Goal: Information Seeking & Learning: Learn about a topic

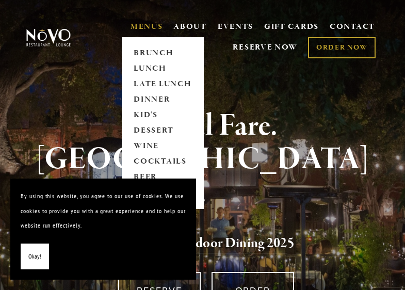
click at [142, 30] on link "MENUS" at bounding box center [146, 27] width 32 height 10
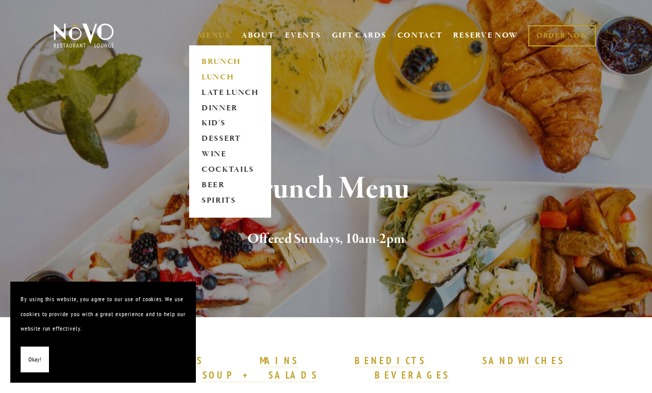
click at [214, 75] on link "LUNCH" at bounding box center [230, 77] width 64 height 15
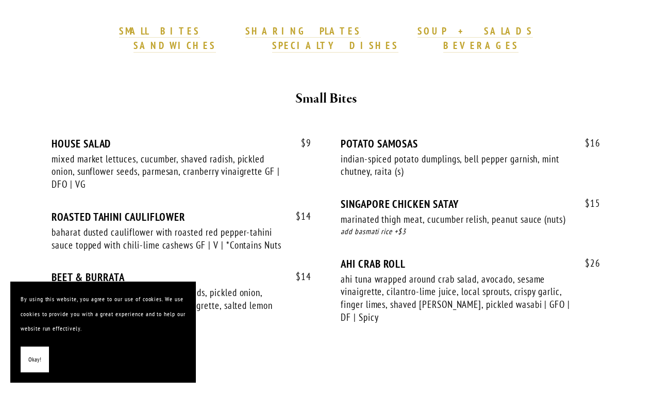
scroll to position [334, 0]
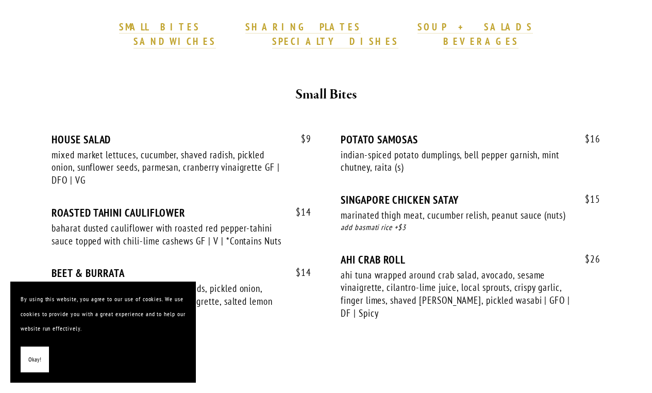
click at [32, 358] on span "Okay!" at bounding box center [34, 359] width 13 height 15
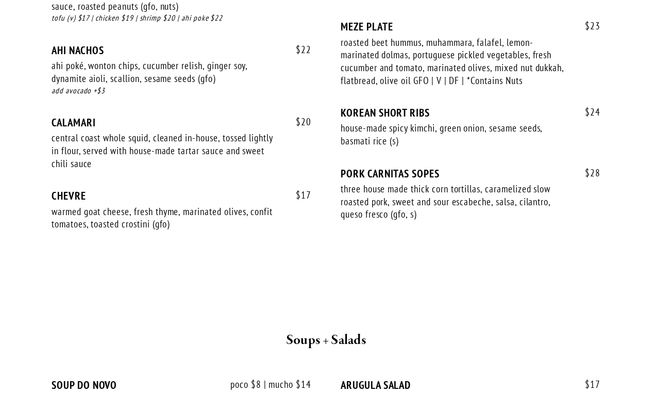
scroll to position [904, 0]
click at [273, 205] on div "warmed goat cheese, fresh thyme, marinated olives, confit tomatoes, toasted cro…" at bounding box center [167, 217] width 230 height 25
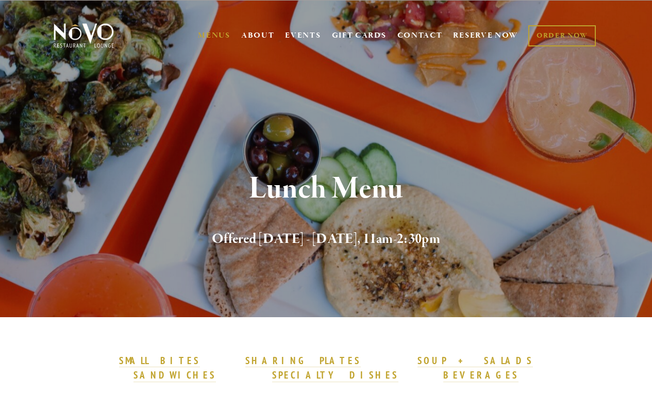
scroll to position [0, 0]
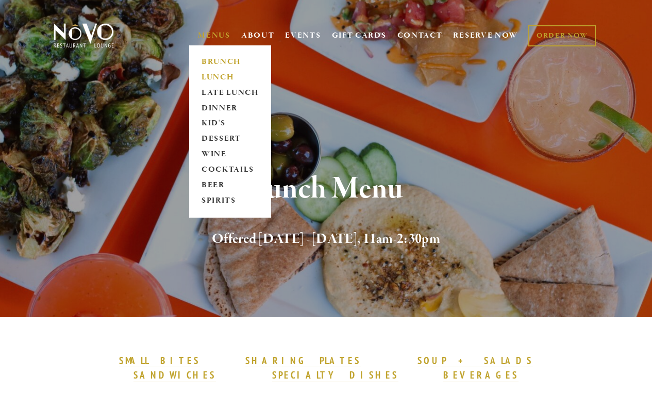
click at [213, 62] on link "BRUNCH" at bounding box center [230, 61] width 64 height 15
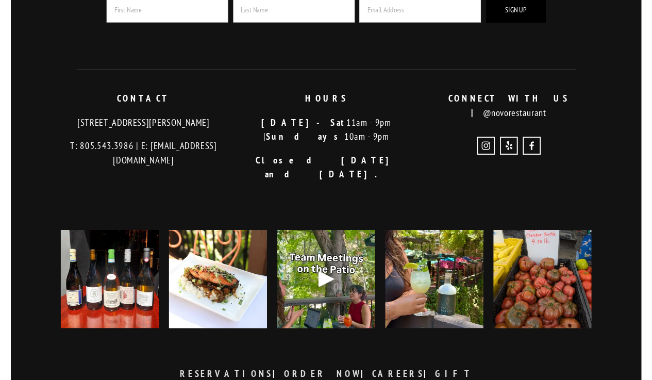
scroll to position [2719, 0]
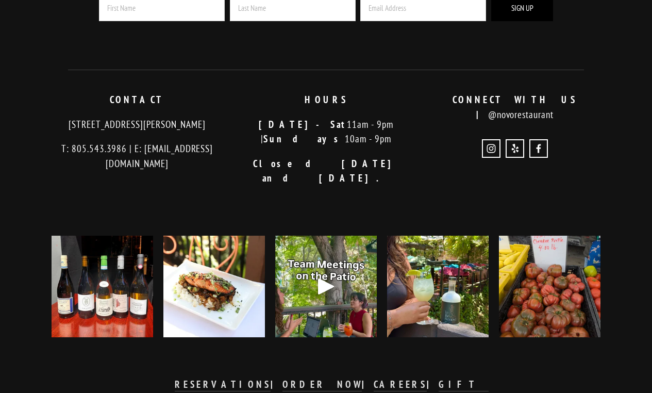
click at [424, 240] on img at bounding box center [438, 287] width 102 height 102
